Goal: Task Accomplishment & Management: Manage account settings

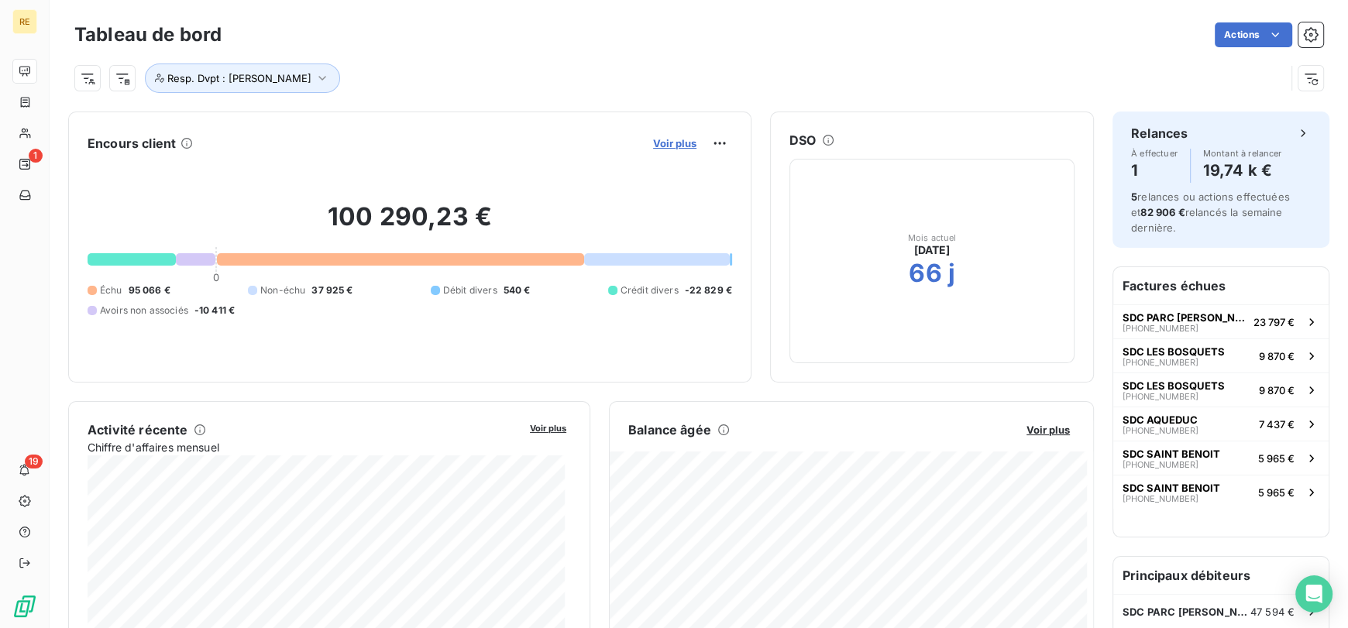
click at [660, 139] on span "Voir plus" at bounding box center [674, 143] width 43 height 12
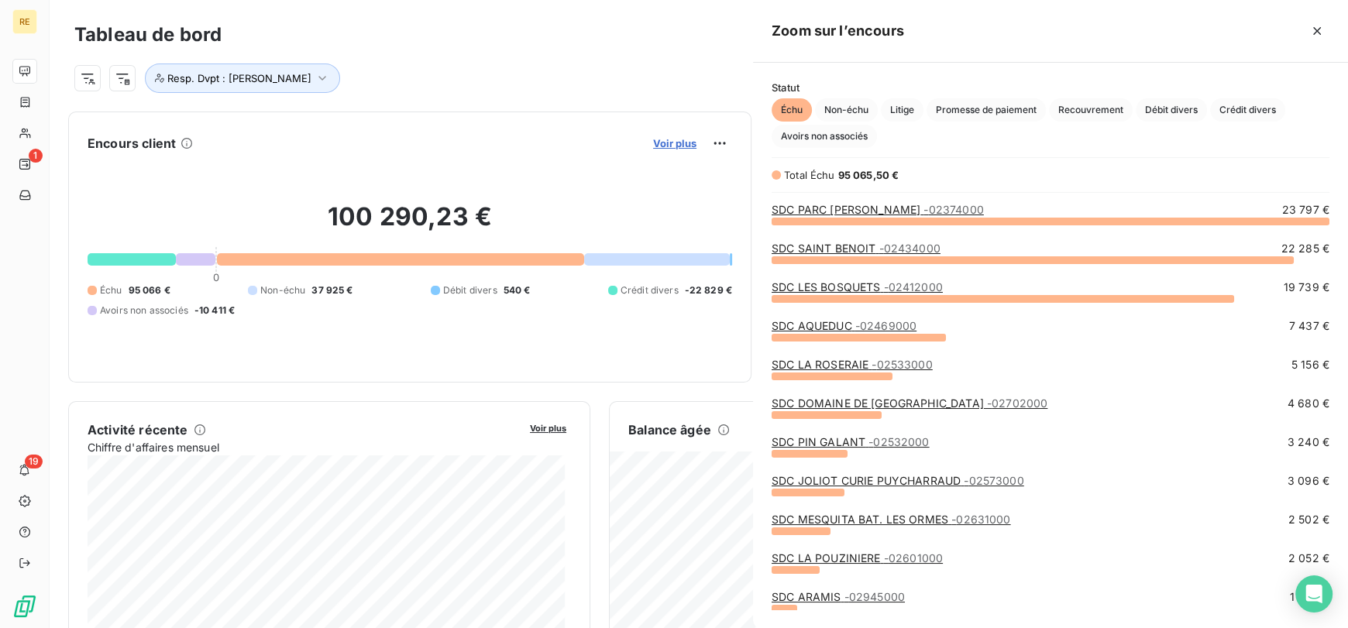
scroll to position [394, 583]
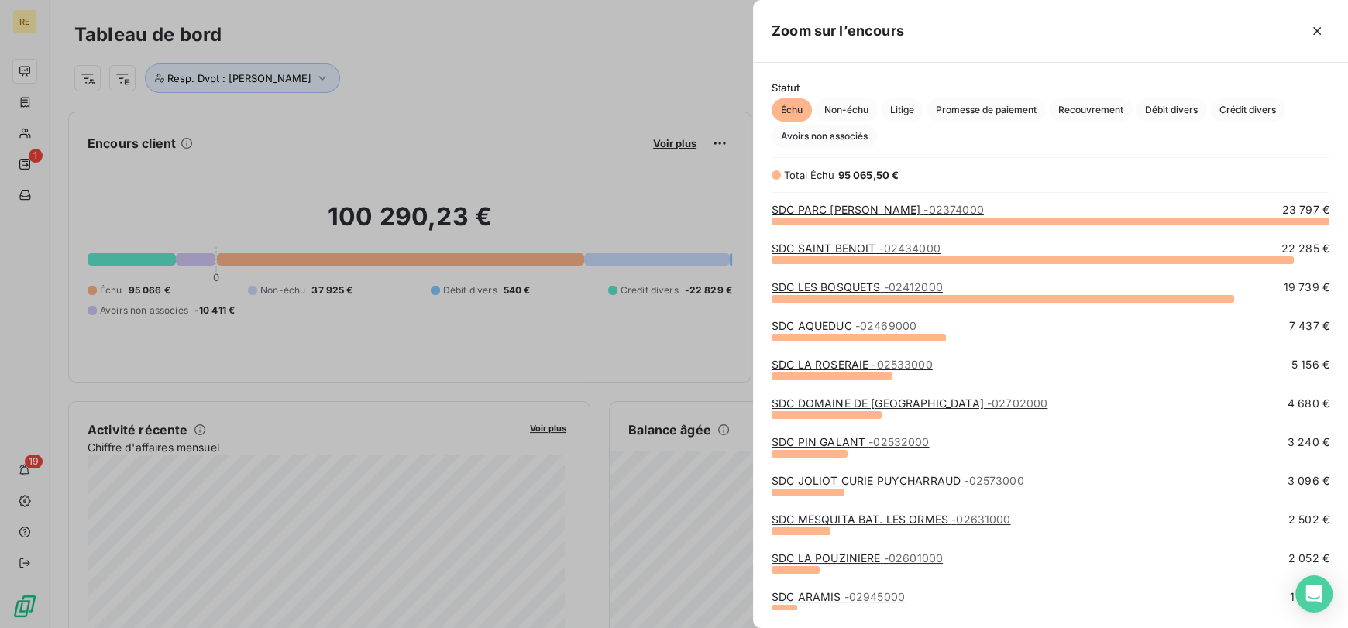
click at [576, 125] on div at bounding box center [674, 314] width 1348 height 628
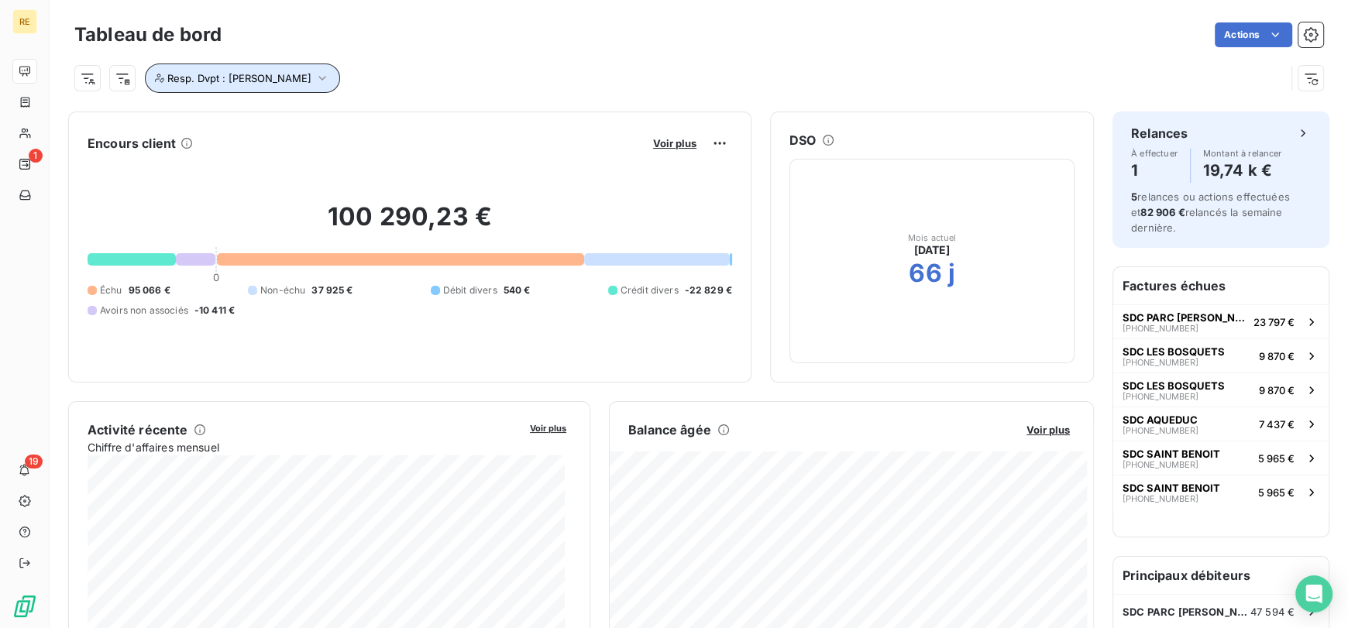
click at [311, 78] on span "Resp. Dvpt : [PERSON_NAME]" at bounding box center [239, 78] width 144 height 12
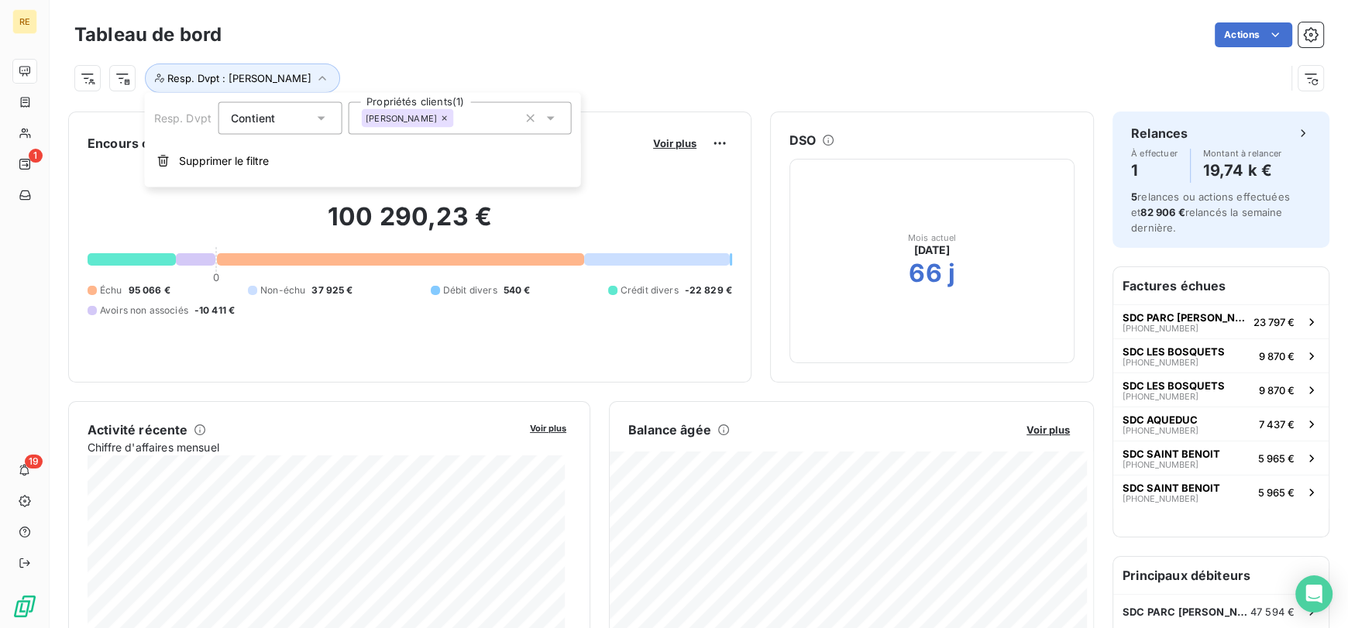
click at [423, 120] on span "[PERSON_NAME]" at bounding box center [401, 118] width 71 height 9
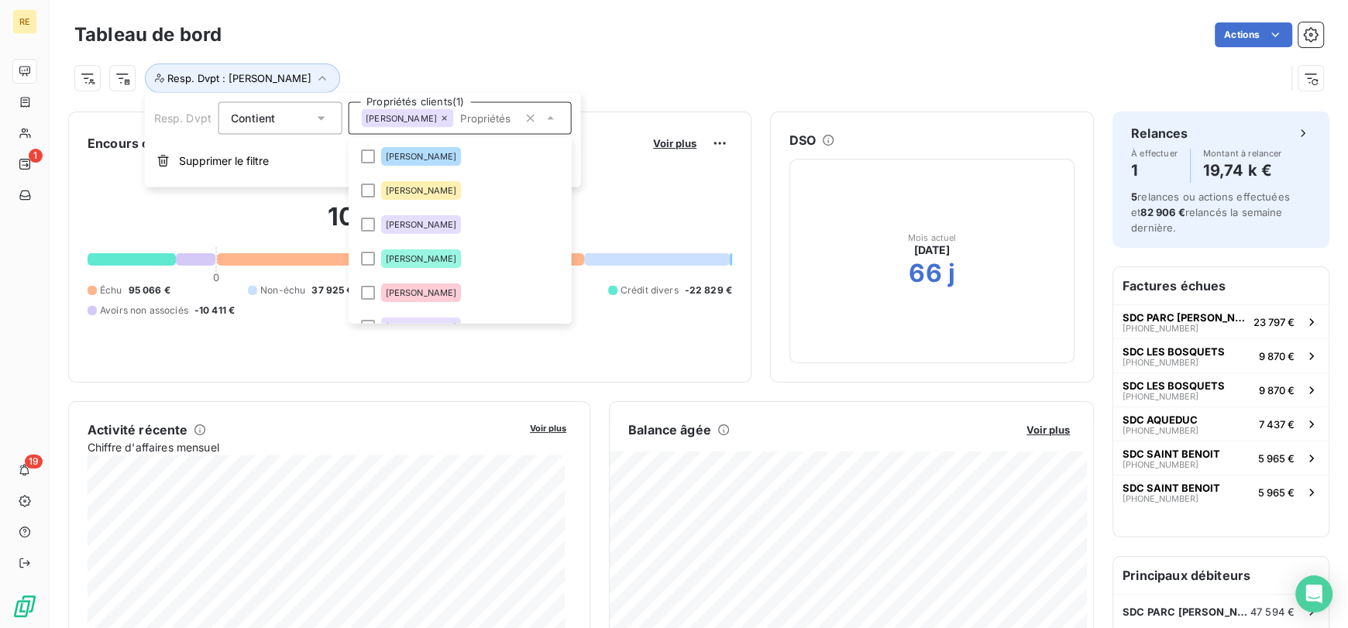
scroll to position [52, 0]
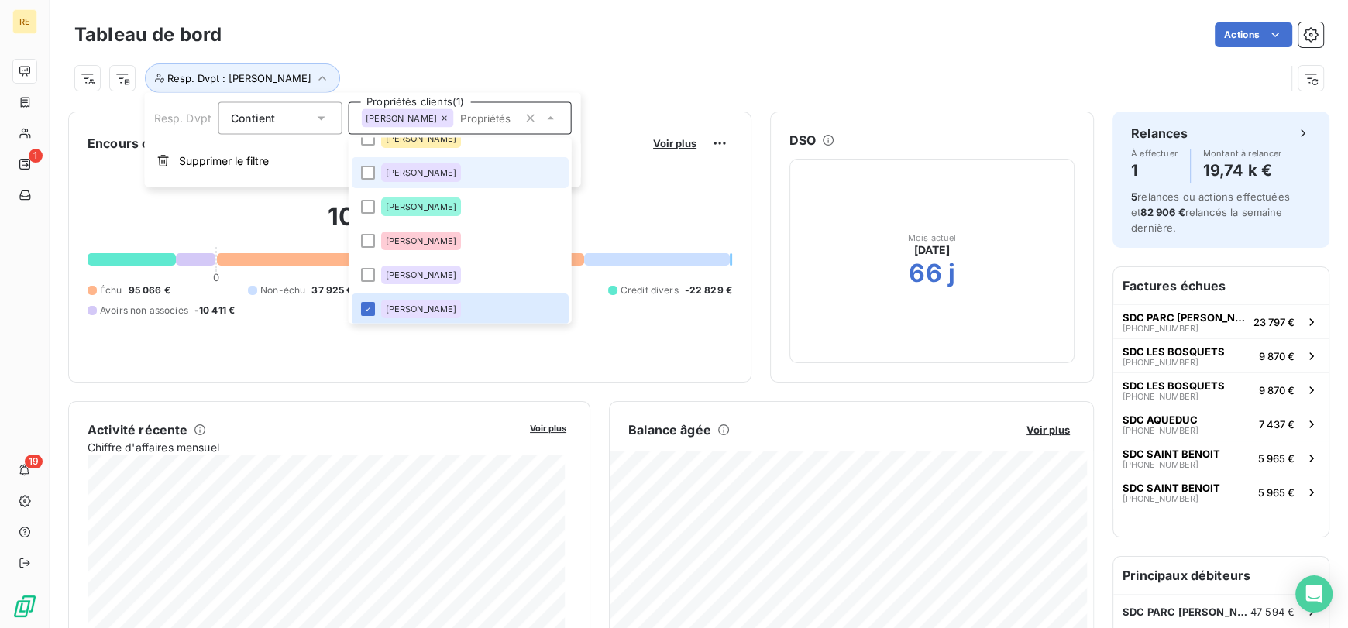
click at [420, 174] on span "[PERSON_NAME]" at bounding box center [420, 172] width 71 height 9
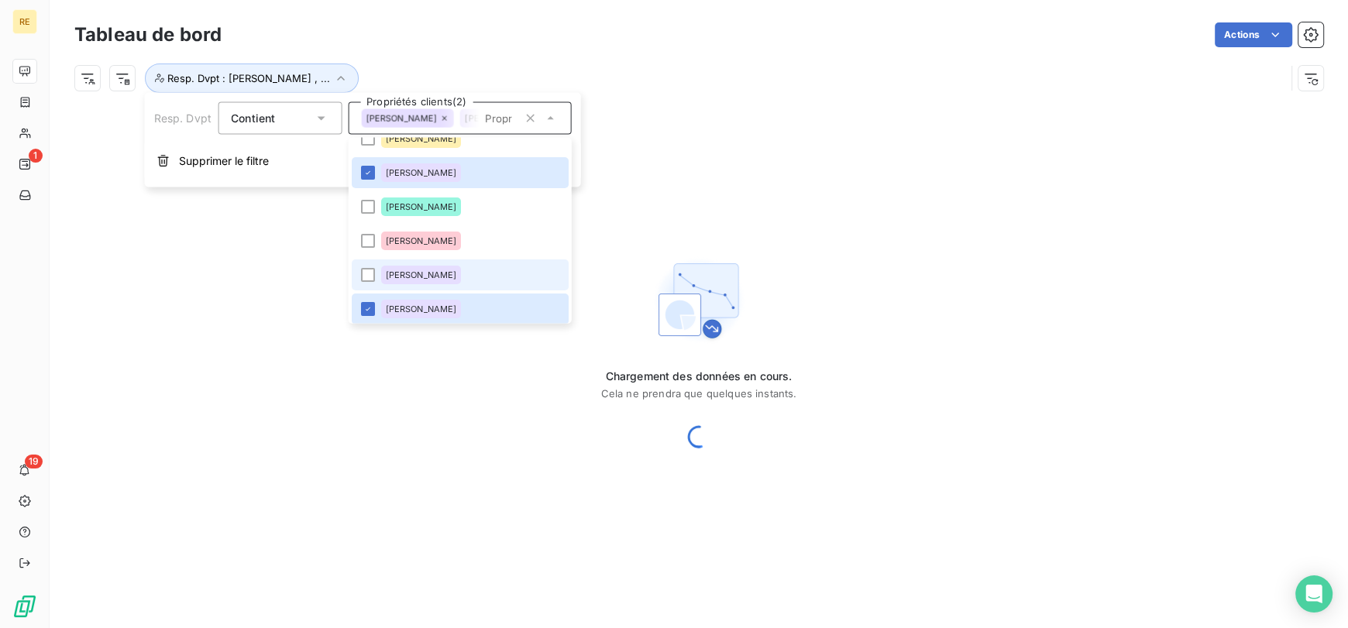
click at [428, 259] on li "[PERSON_NAME]" at bounding box center [459, 274] width 217 height 31
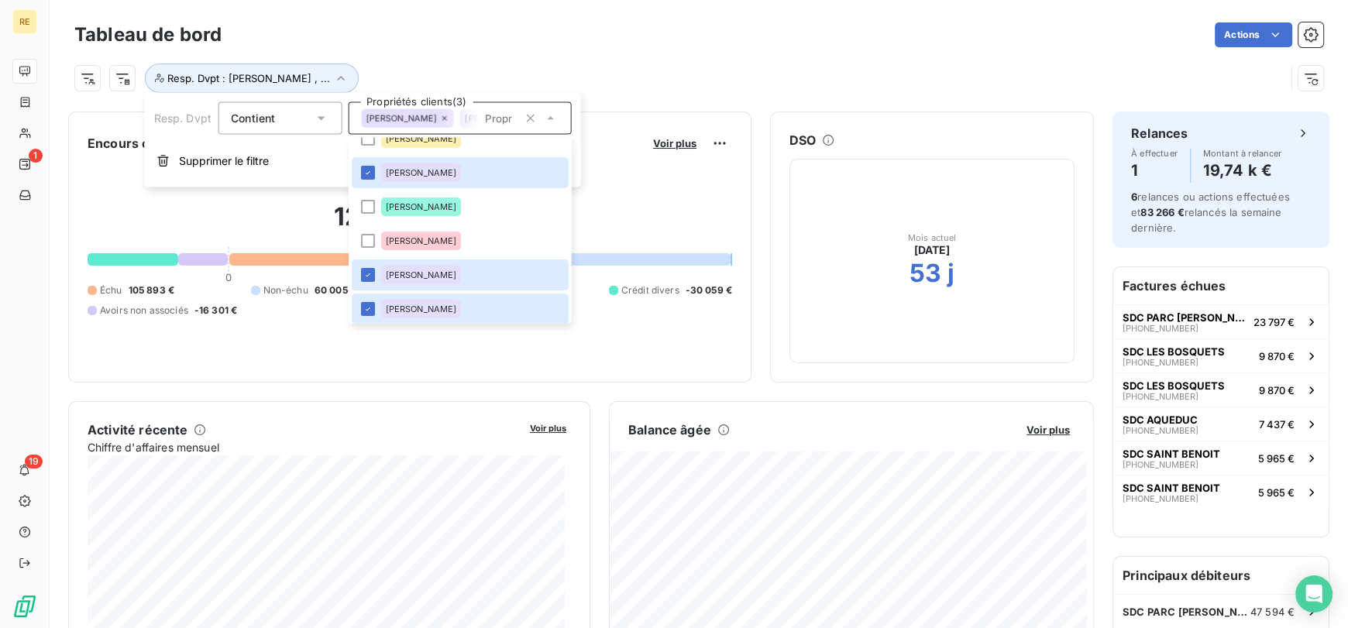
click at [603, 50] on div "Tableau de bord Actions" at bounding box center [698, 35] width 1249 height 33
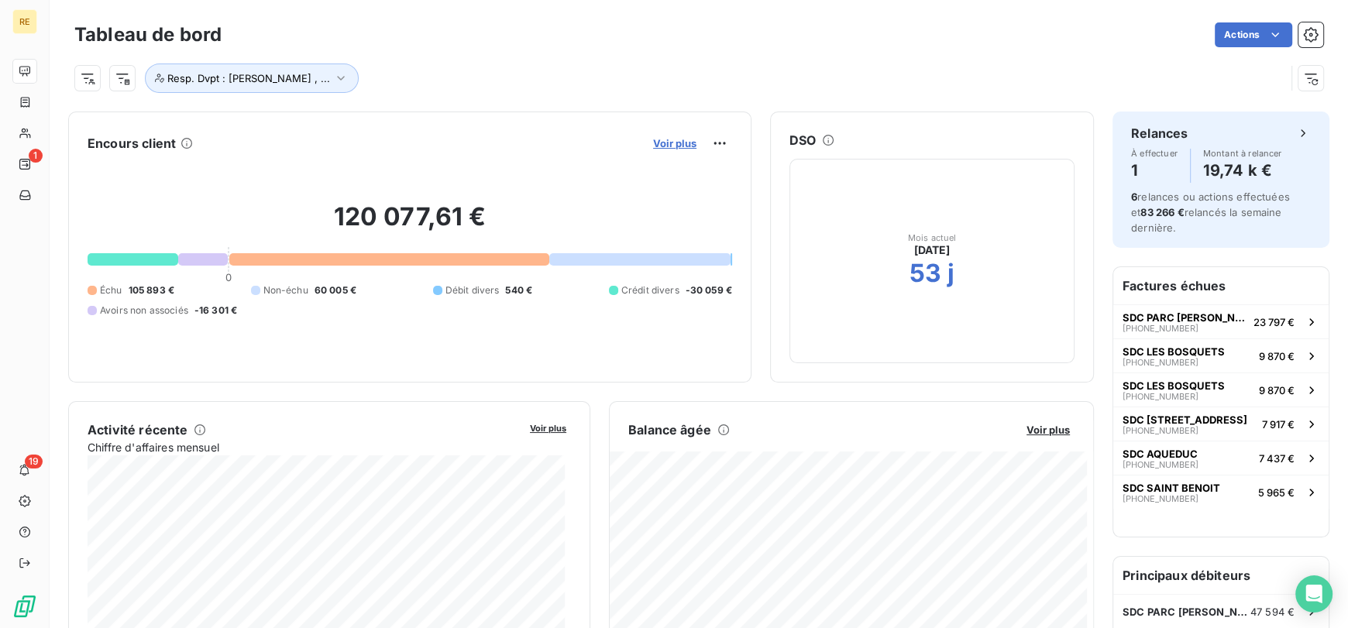
click at [670, 140] on span "Voir plus" at bounding box center [674, 143] width 43 height 12
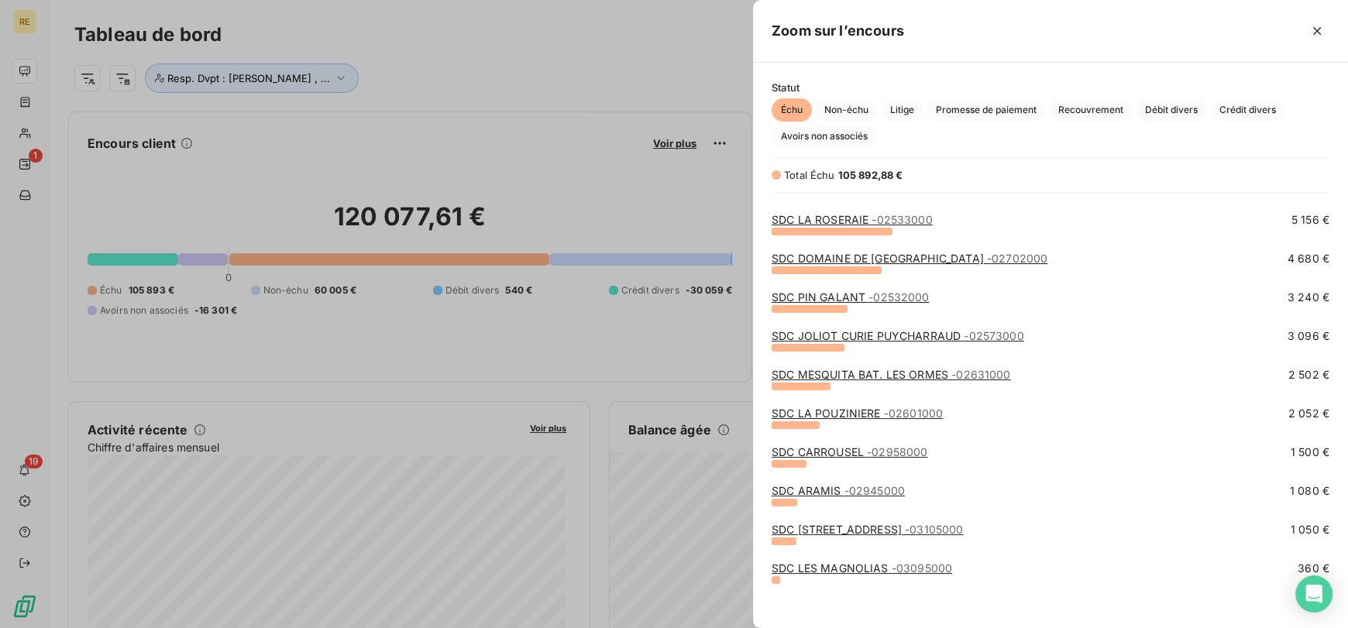
scroll to position [192, 0]
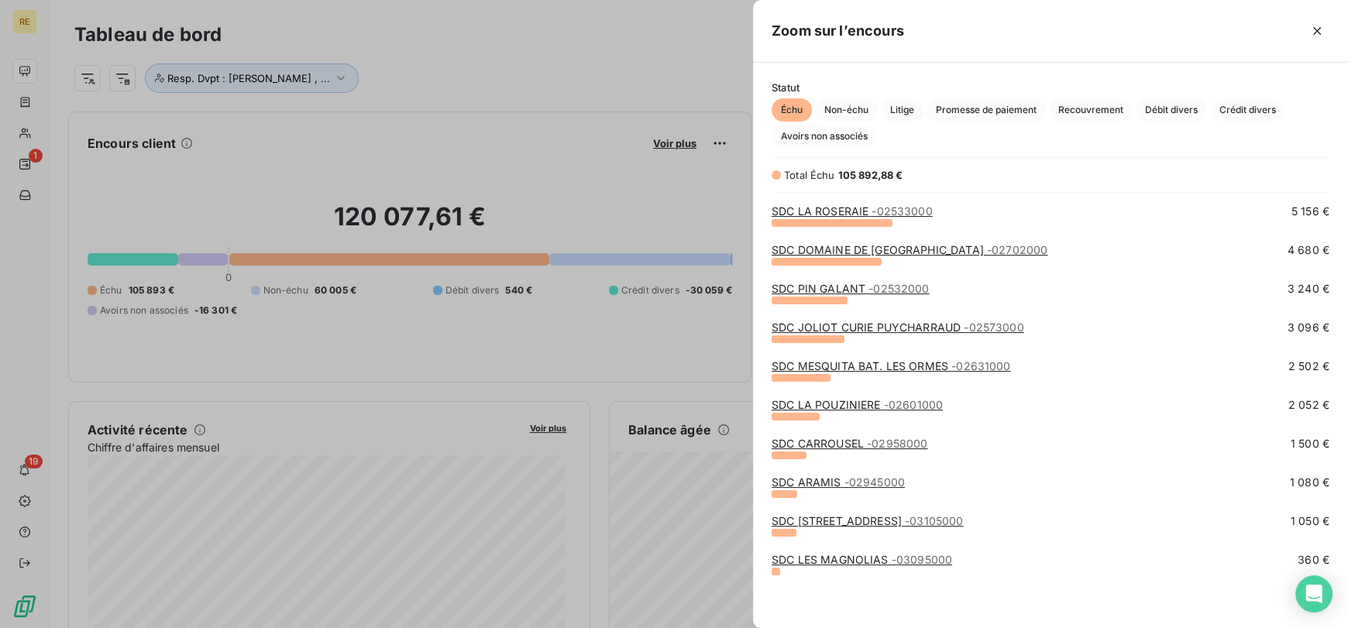
click at [537, 97] on div at bounding box center [674, 314] width 1348 height 628
